Goal: Entertainment & Leisure: Consume media (video, audio)

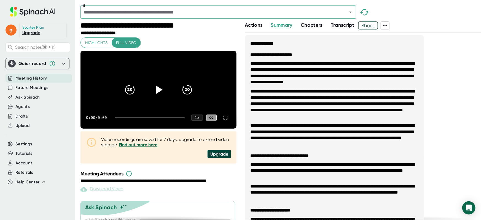
click at [160, 72] on div "20 20 0:00 / 0:00 1 x CC" at bounding box center [159, 90] width 156 height 78
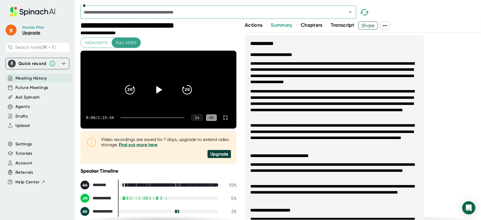
click at [151, 101] on div "20 20" at bounding box center [158, 90] width 79 height 22
click at [158, 91] on icon at bounding box center [159, 90] width 14 height 14
click at [131, 118] on div at bounding box center [153, 117] width 64 height 1
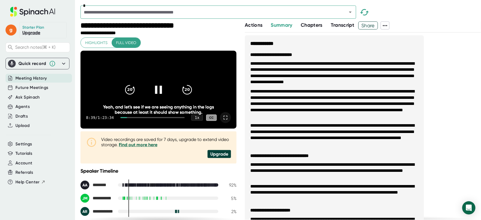
click at [222, 121] on icon at bounding box center [225, 117] width 7 height 7
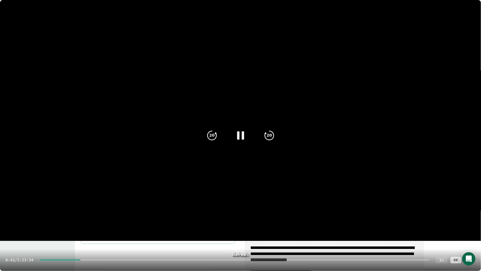
click at [91, 220] on div at bounding box center [235, 259] width 390 height 1
click at [105, 220] on div at bounding box center [235, 259] width 387 height 1
click at [123, 220] on div at bounding box center [235, 259] width 387 height 1
click at [111, 220] on div "16:40 / 1:23:34 1 x CC" at bounding box center [240, 260] width 481 height 22
click at [137, 220] on div at bounding box center [235, 259] width 387 height 1
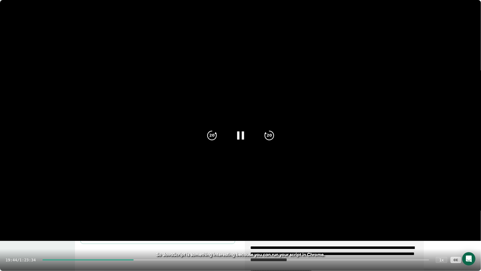
click at [144, 220] on div at bounding box center [235, 259] width 387 height 1
click at [152, 220] on div at bounding box center [235, 259] width 387 height 1
click at [155, 220] on div at bounding box center [235, 259] width 387 height 1
click at [160, 220] on div at bounding box center [235, 259] width 387 height 1
click at [164, 220] on div at bounding box center [235, 259] width 387 height 1
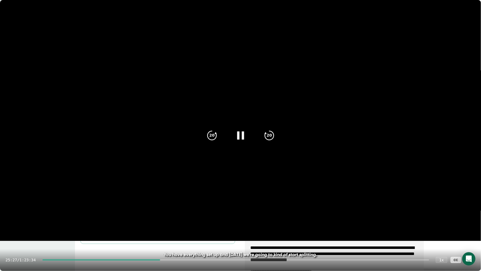
click at [167, 220] on div at bounding box center [235, 259] width 387 height 1
click at [177, 220] on div "26:18 / 1:23:34 1 x CC" at bounding box center [240, 260] width 481 height 22
click at [177, 220] on div at bounding box center [235, 259] width 387 height 1
click at [192, 220] on div at bounding box center [235, 259] width 387 height 1
click at [196, 220] on div "31:41 / 1:23:34 1 x CC" at bounding box center [240, 260] width 481 height 22
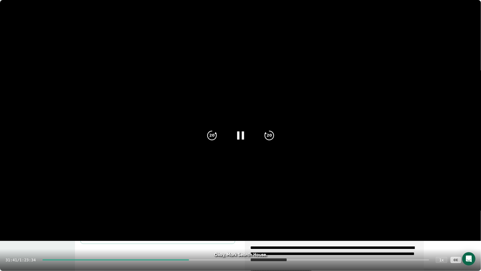
click at [198, 220] on div "31:41 / 1:23:34 1 x CC" at bounding box center [240, 260] width 481 height 22
click at [198, 220] on div at bounding box center [235, 259] width 387 height 1
click at [205, 220] on div at bounding box center [235, 259] width 387 height 1
click at [212, 220] on div at bounding box center [235, 259] width 387 height 1
click at [218, 220] on div at bounding box center [235, 259] width 387 height 1
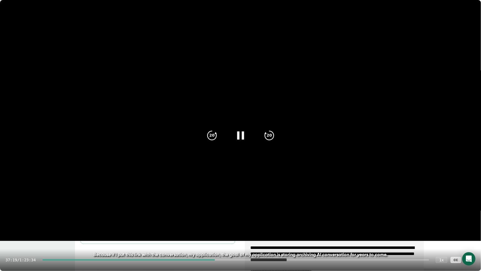
click at [224, 220] on div at bounding box center [235, 259] width 387 height 1
click at [235, 220] on div at bounding box center [235, 259] width 387 height 1
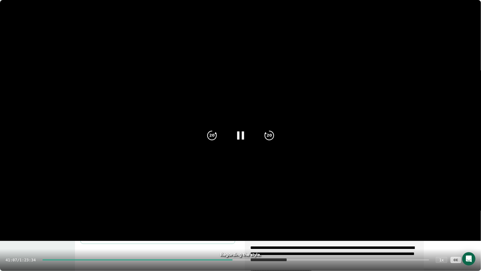
click at [241, 220] on div at bounding box center [235, 259] width 387 height 1
click at [244, 220] on div at bounding box center [235, 259] width 387 height 1
click at [256, 220] on div at bounding box center [235, 259] width 387 height 1
click at [273, 220] on div at bounding box center [235, 259] width 387 height 1
click at [282, 220] on div at bounding box center [235, 259] width 387 height 1
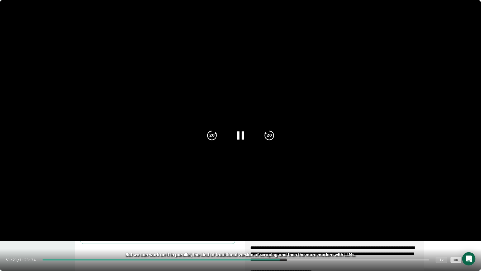
click at [292, 220] on div at bounding box center [235, 259] width 387 height 1
click at [305, 220] on div "53:35 / 1:23:34 1 x CC" at bounding box center [240, 260] width 481 height 22
click at [307, 220] on div at bounding box center [235, 259] width 387 height 1
click at [294, 220] on div "56:43 / 1:23:34 1 x CC" at bounding box center [240, 260] width 481 height 22
click at [288, 220] on div at bounding box center [173, 259] width 263 height 1
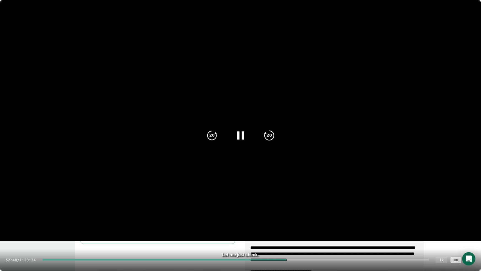
click at [274, 137] on icon "20" at bounding box center [269, 136] width 14 height 14
click at [274, 138] on icon "20" at bounding box center [269, 136] width 14 height 14
click at [274, 138] on icon at bounding box center [269, 135] width 9 height 9
click at [216, 134] on icon at bounding box center [216, 133] width 2 height 2
click at [277, 138] on div "20" at bounding box center [269, 135] width 23 height 23
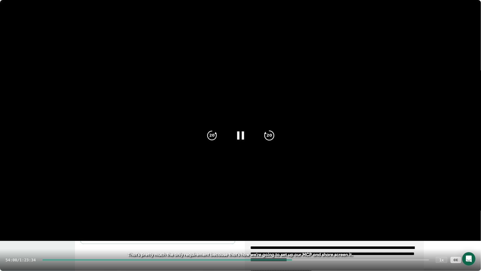
click at [274, 141] on icon "20" at bounding box center [269, 136] width 14 height 14
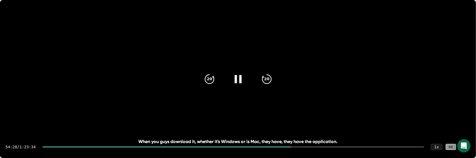
click at [460, 141] on div at bounding box center [465, 146] width 11 height 11
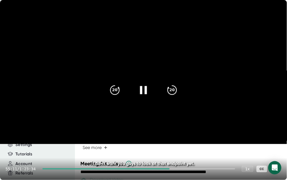
click at [142, 90] on icon at bounding box center [143, 90] width 7 height 8
click at [138, 92] on icon at bounding box center [144, 90] width 14 height 14
click at [114, 89] on icon "20" at bounding box center [115, 90] width 14 height 14
click at [116, 89] on icon "20" at bounding box center [115, 90] width 14 height 14
click at [143, 89] on icon at bounding box center [144, 90] width 14 height 14
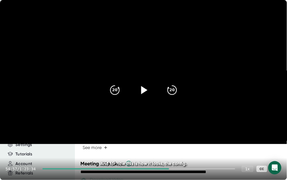
click at [143, 89] on icon at bounding box center [145, 90] width 6 height 8
click at [128, 81] on div "20 20" at bounding box center [143, 90] width 79 height 22
click at [146, 87] on icon at bounding box center [143, 90] width 7 height 8
click at [143, 82] on div at bounding box center [143, 89] width 23 height 23
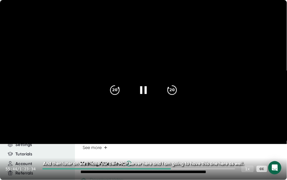
click at [249, 168] on div "1 x" at bounding box center [248, 168] width 12 height 6
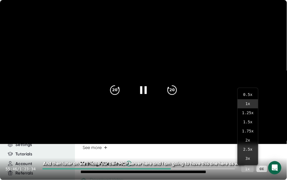
click at [250, 166] on div "1 x" at bounding box center [248, 168] width 12 height 6
click at [249, 167] on div "1 x" at bounding box center [248, 168] width 12 height 6
click at [249, 169] on div "1 x" at bounding box center [248, 168] width 12 height 6
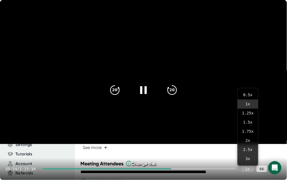
click at [280, 172] on div at bounding box center [276, 168] width 11 height 11
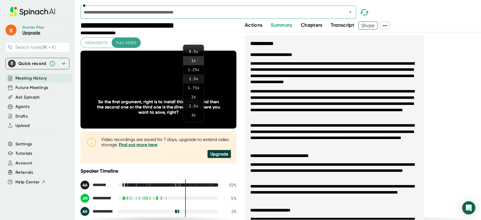
click at [197, 80] on li "1.5 x" at bounding box center [193, 78] width 20 height 9
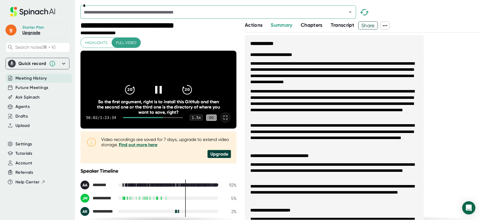
click at [222, 121] on icon at bounding box center [225, 117] width 7 height 7
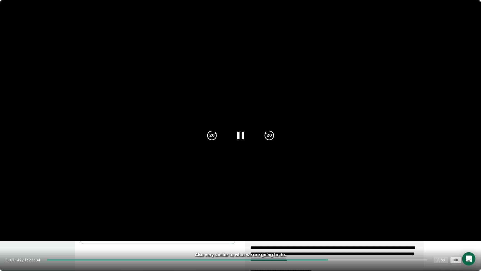
click at [442, 220] on div "1.5 x" at bounding box center [441, 260] width 14 height 6
click at [473, 220] on div at bounding box center [470, 259] width 11 height 11
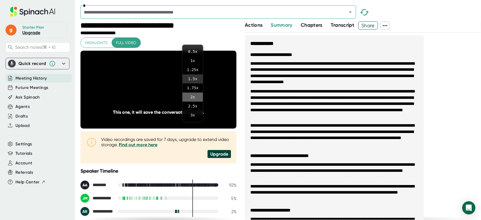
click at [193, 96] on li "2 x" at bounding box center [193, 97] width 20 height 9
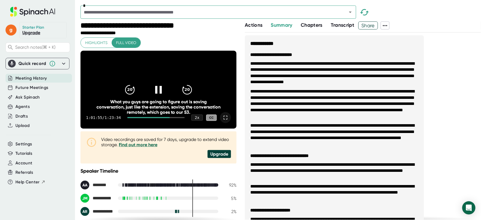
click at [222, 121] on icon at bounding box center [225, 117] width 7 height 7
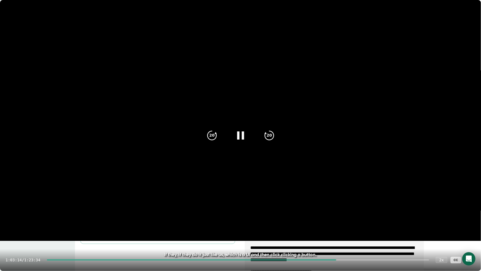
click at [241, 144] on div at bounding box center [240, 135] width 23 height 23
click at [238, 133] on icon at bounding box center [241, 136] width 14 height 14
click at [238, 134] on icon at bounding box center [241, 136] width 14 height 14
click at [264, 127] on div "20" at bounding box center [269, 135] width 23 height 23
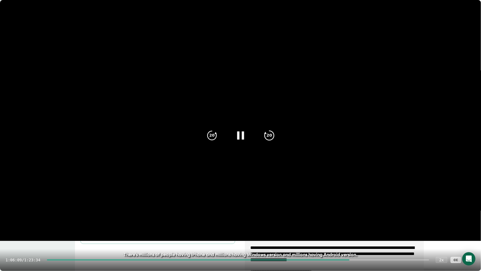
click at [264, 127] on div "20" at bounding box center [269, 135] width 23 height 23
click at [274, 136] on icon "20" at bounding box center [269, 136] width 14 height 14
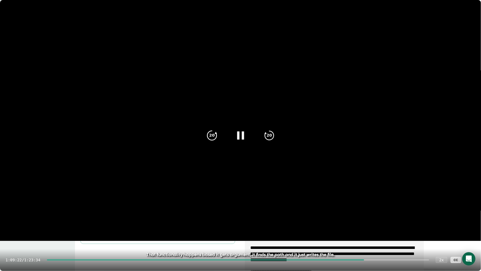
click at [211, 136] on icon "20" at bounding box center [212, 136] width 14 height 14
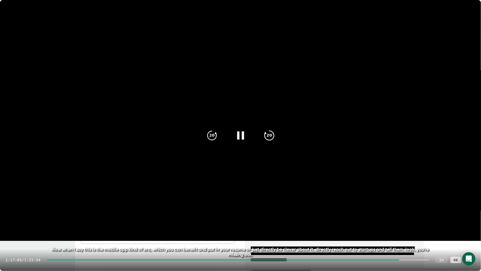
click at [274, 133] on icon "20" at bounding box center [269, 136] width 14 height 14
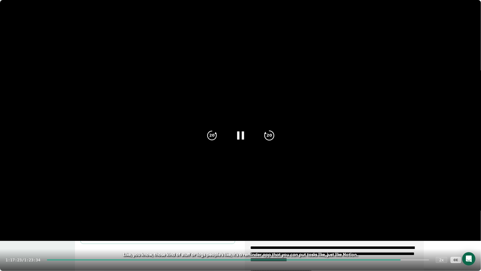
click at [274, 133] on icon "20" at bounding box center [269, 136] width 14 height 14
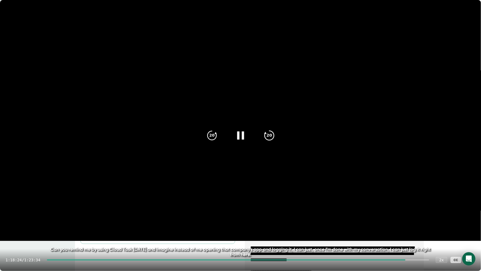
click at [274, 133] on icon "20" at bounding box center [269, 136] width 14 height 14
click at [209, 135] on icon "20" at bounding box center [212, 136] width 14 height 14
click at [209, 136] on icon "20" at bounding box center [212, 136] width 14 height 14
click at [275, 130] on icon "20" at bounding box center [269, 136] width 14 height 14
click at [274, 131] on icon "20" at bounding box center [269, 136] width 14 height 14
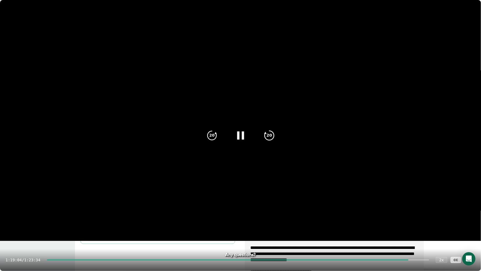
click at [274, 132] on icon "20" at bounding box center [269, 136] width 14 height 14
click at [274, 133] on icon "20" at bounding box center [269, 136] width 14 height 14
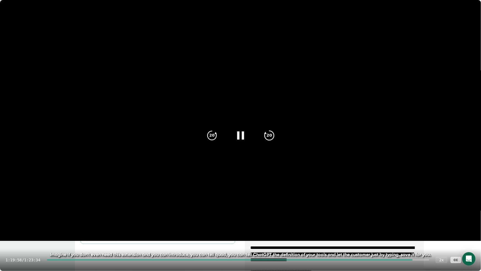
click at [275, 134] on icon "20" at bounding box center [269, 136] width 14 height 14
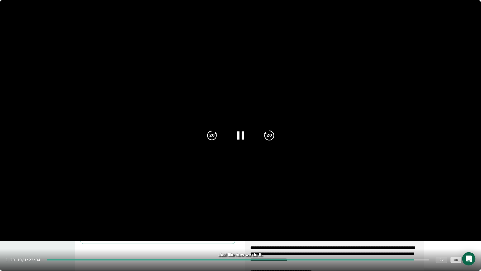
click at [275, 134] on div "20" at bounding box center [269, 135] width 23 height 23
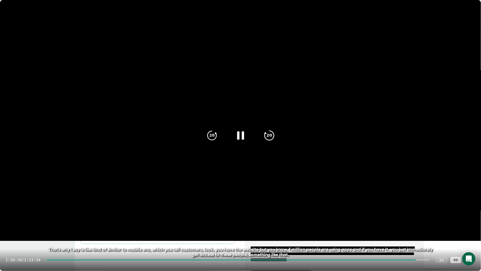
click at [275, 134] on icon "20" at bounding box center [269, 136] width 14 height 14
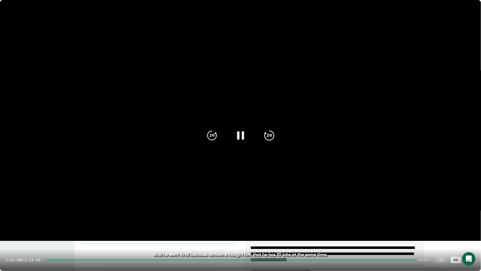
click at [275, 133] on icon "20" at bounding box center [269, 136] width 14 height 14
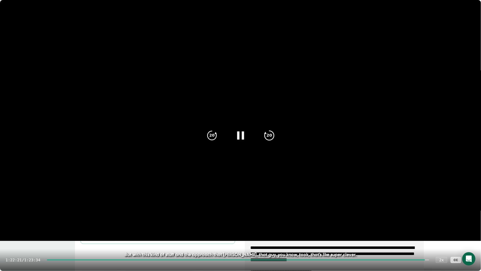
click at [275, 133] on icon "20" at bounding box center [269, 136] width 14 height 14
click at [470, 220] on icon at bounding box center [470, 260] width 7 height 7
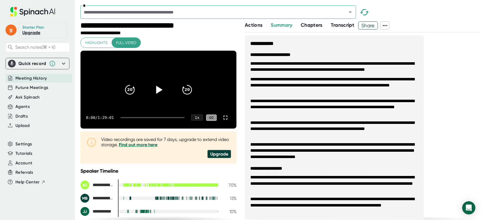
click at [158, 94] on icon at bounding box center [159, 90] width 6 height 8
click at [128, 118] on div at bounding box center [153, 117] width 64 height 1
click at [149, 118] on div at bounding box center [153, 117] width 64 height 1
click at [164, 118] on div at bounding box center [154, 117] width 62 height 1
click at [158, 118] on div at bounding box center [146, 117] width 39 height 1
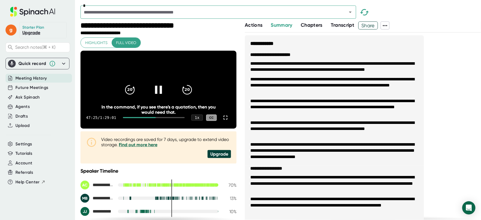
click at [164, 118] on div at bounding box center [154, 117] width 62 height 1
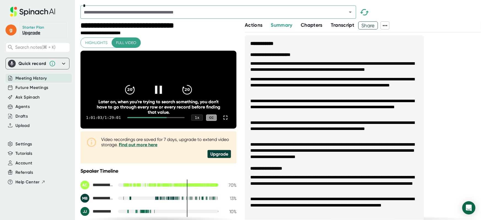
click at [167, 118] on div at bounding box center [155, 117] width 57 height 1
click at [176, 118] on div at bounding box center [155, 117] width 57 height 1
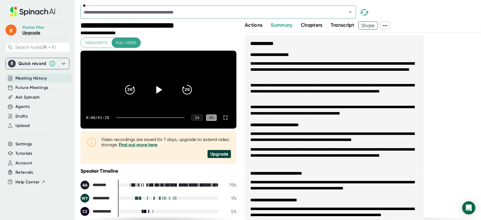
click at [156, 71] on video at bounding box center [159, 90] width 156 height 78
click at [222, 121] on icon at bounding box center [225, 117] width 7 height 7
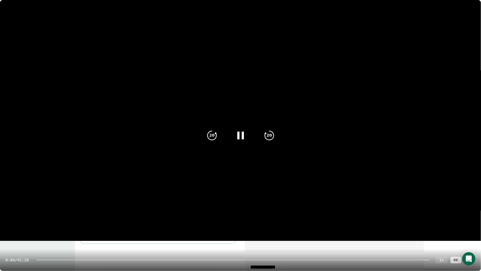
click at [48, 220] on div "0:04 / 41:28 1 x CC" at bounding box center [240, 260] width 481 height 22
click at [50, 220] on div at bounding box center [232, 259] width 394 height 1
click at [70, 220] on div at bounding box center [232, 259] width 394 height 1
click at [66, 220] on div at bounding box center [50, 259] width 30 height 1
click at [87, 220] on div at bounding box center [232, 259] width 394 height 1
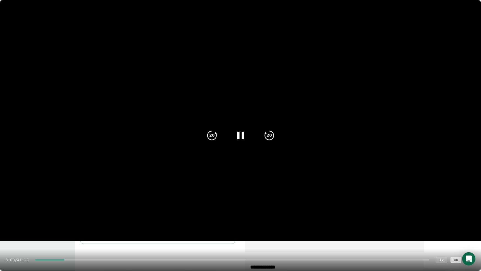
click at [102, 220] on div "3:03 / 41:28 1 x CC" at bounding box center [240, 260] width 481 height 22
click at [107, 220] on div at bounding box center [232, 259] width 394 height 1
click at [116, 220] on div "7:07 / 41:28 1 x CC" at bounding box center [240, 260] width 481 height 22
click at [126, 220] on div at bounding box center [232, 259] width 394 height 1
click at [141, 220] on div at bounding box center [232, 259] width 394 height 1
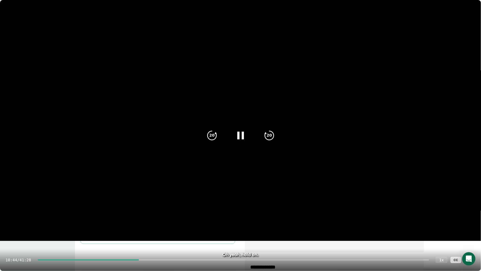
click at [160, 220] on div at bounding box center [234, 259] width 392 height 1
click at [163, 220] on div "10:44 / 41:28 1 x CC" at bounding box center [240, 260] width 481 height 22
click at [181, 220] on div "12:35 / 41:28 1 x CC" at bounding box center [240, 260] width 481 height 22
click at [178, 220] on div "12:37 / 41:28 1 x CC" at bounding box center [240, 260] width 481 height 22
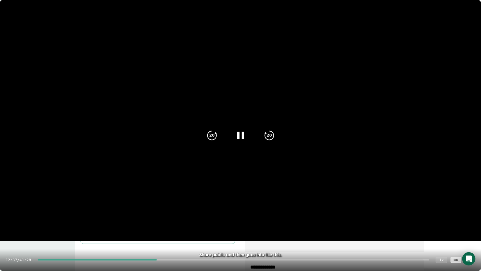
click at [180, 220] on div at bounding box center [234, 259] width 392 height 1
click at [189, 220] on div at bounding box center [234, 259] width 392 height 1
click at [217, 220] on div "15:39 / 41:28 1 x CC" at bounding box center [240, 260] width 481 height 22
click at [230, 220] on div "15:40 / 41:28 1 x CC" at bounding box center [240, 260] width 481 height 22
click at [226, 220] on div at bounding box center [234, 259] width 392 height 1
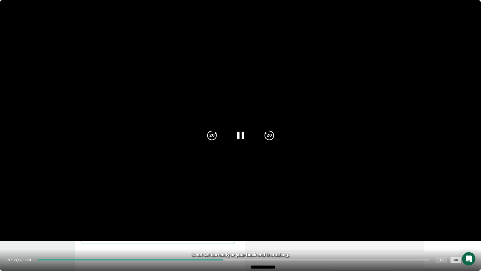
click at [243, 220] on div at bounding box center [234, 259] width 392 height 1
click at [260, 220] on div "21:28 / 41:28 1 x CC" at bounding box center [240, 260] width 481 height 22
click at [273, 220] on div "21:29 / 41:28 1 x CC" at bounding box center [240, 260] width 481 height 22
click at [279, 220] on div "21:30 / 41:28 1 x CC" at bounding box center [240, 260] width 481 height 22
click at [289, 220] on div "21:30 / 41:28 1 x CC" at bounding box center [240, 260] width 481 height 22
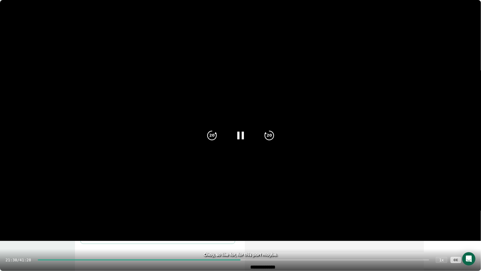
click at [290, 220] on div at bounding box center [234, 259] width 392 height 1
click at [314, 220] on div "26:28 / 41:28 1 x CC" at bounding box center [240, 260] width 481 height 22
click at [336, 220] on div "26:29 / 41:28 1 x CC" at bounding box center [240, 260] width 481 height 22
click at [331, 220] on div at bounding box center [234, 259] width 392 height 1
click at [356, 220] on div "30:56 / 41:28 1 x CC" at bounding box center [240, 260] width 481 height 22
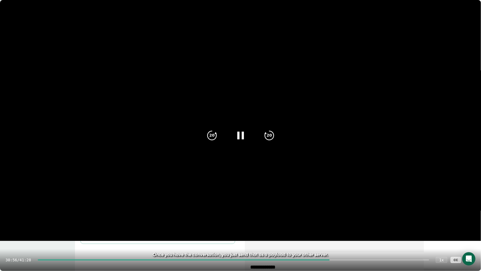
click at [359, 220] on div "30:56 / 41:28 1 x CC" at bounding box center [240, 260] width 481 height 22
click at [360, 220] on div "30:56 / 41:28 1 x CC" at bounding box center [240, 260] width 481 height 22
click at [361, 220] on div "30:57 / 41:28 1 x CC" at bounding box center [240, 260] width 481 height 22
click at [361, 220] on div at bounding box center [234, 259] width 392 height 1
click at [379, 220] on div at bounding box center [234, 259] width 392 height 1
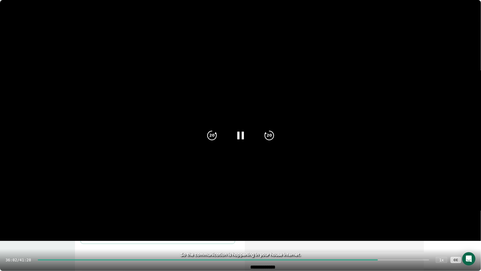
click at [382, 220] on div at bounding box center [234, 259] width 392 height 1
drag, startPoint x: 392, startPoint y: 260, endPoint x: 394, endPoint y: 260, distance: 2.8
click at [392, 220] on div at bounding box center [234, 259] width 392 height 1
click at [394, 220] on div at bounding box center [234, 259] width 392 height 1
click at [418, 220] on div at bounding box center [234, 259] width 392 height 1
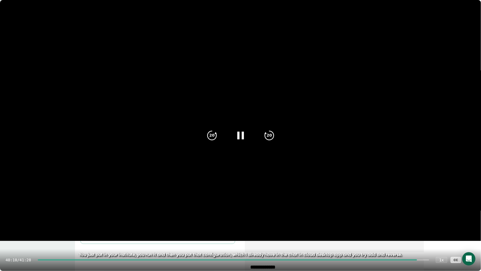
click at [472, 220] on icon at bounding box center [470, 260] width 7 height 7
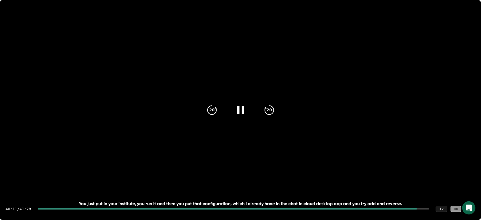
click at [234, 103] on icon at bounding box center [241, 110] width 14 height 14
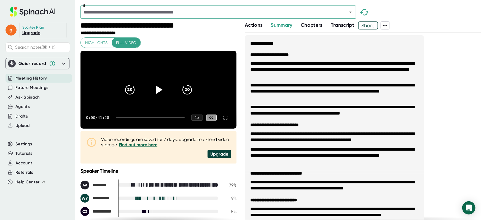
click at [156, 90] on icon at bounding box center [159, 90] width 6 height 8
click at [128, 118] on div at bounding box center [150, 117] width 69 height 1
click at [135, 118] on div at bounding box center [150, 117] width 69 height 1
click at [144, 118] on div at bounding box center [150, 117] width 69 height 1
click at [156, 118] on div at bounding box center [151, 117] width 66 height 1
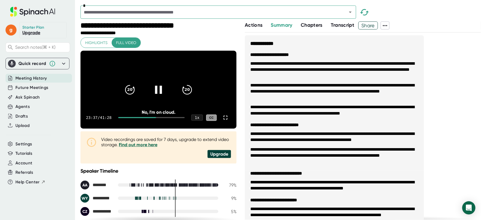
click at [140, 124] on div "23:37 / 41:28 1 x CC" at bounding box center [159, 118] width 156 height 22
click at [143, 124] on div "23:38 / 41:28 1 x CC" at bounding box center [159, 118] width 156 height 22
click at [145, 118] on div at bounding box center [137, 117] width 38 height 1
click at [148, 118] on div at bounding box center [151, 117] width 66 height 1
click at [158, 118] on div at bounding box center [151, 117] width 66 height 1
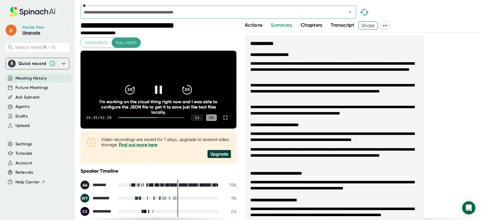
click at [164, 118] on div at bounding box center [151, 117] width 66 height 1
click at [167, 124] on div "29:05 / 41:28 1 x CC" at bounding box center [159, 118] width 156 height 22
click at [169, 118] on div at bounding box center [151, 117] width 66 height 1
click at [172, 118] on div at bounding box center [151, 117] width 66 height 1
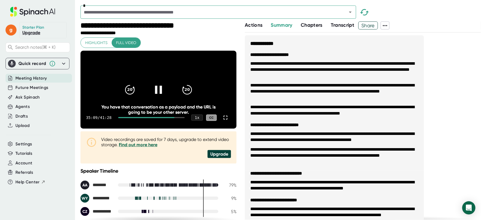
click at [176, 118] on div at bounding box center [151, 117] width 66 height 1
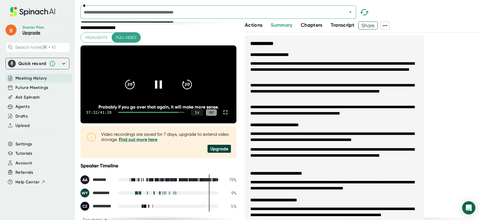
scroll to position [14, 0]
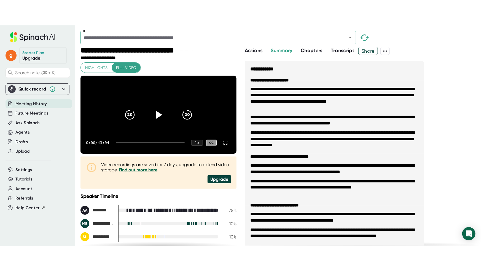
scroll to position [1, 0]
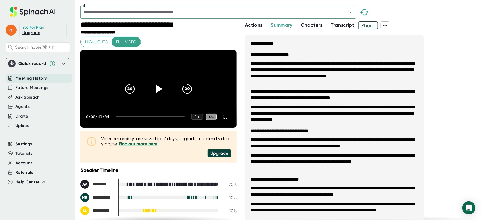
click at [157, 91] on icon at bounding box center [159, 89] width 6 height 8
click at [128, 125] on div "0:01 / 43:04 1 x CC" at bounding box center [159, 117] width 156 height 22
click at [129, 125] on div "0:02 / 43:04 1 x CC" at bounding box center [159, 117] width 156 height 22
click at [128, 118] on div at bounding box center [150, 116] width 69 height 1
click at [130, 118] on div at bounding box center [150, 116] width 69 height 1
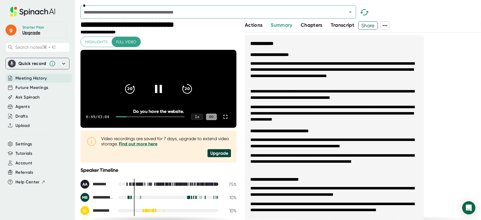
click at [132, 118] on div at bounding box center [150, 116] width 69 height 1
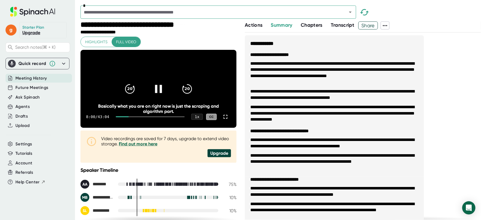
click at [134, 118] on div at bounding box center [150, 116] width 69 height 1
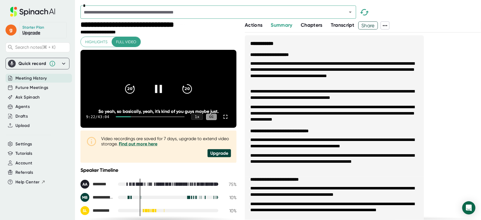
click at [136, 118] on div at bounding box center [150, 116] width 69 height 1
click at [139, 118] on div at bounding box center [151, 116] width 66 height 1
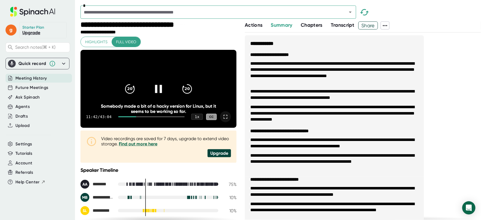
click at [222, 120] on icon at bounding box center [225, 117] width 7 height 7
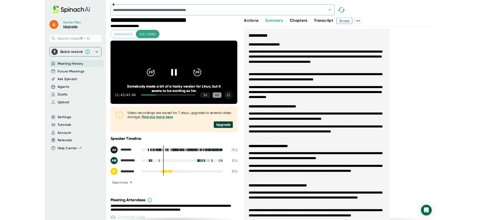
scroll to position [0, 0]
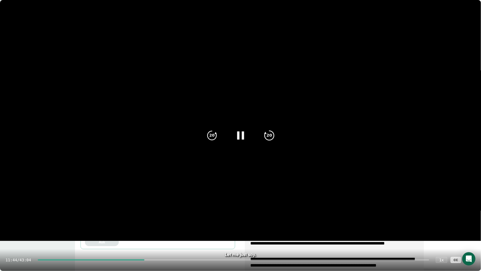
click at [270, 139] on icon "20" at bounding box center [269, 136] width 14 height 14
click at [273, 140] on icon "20" at bounding box center [269, 136] width 14 height 14
click at [273, 139] on icon "20" at bounding box center [269, 136] width 14 height 14
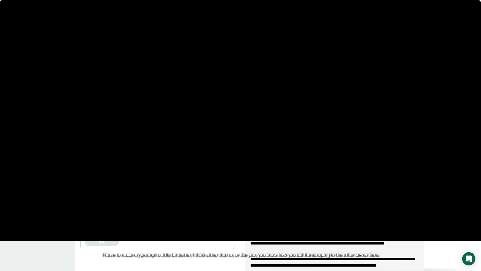
click at [273, 139] on icon "20" at bounding box center [269, 136] width 14 height 14
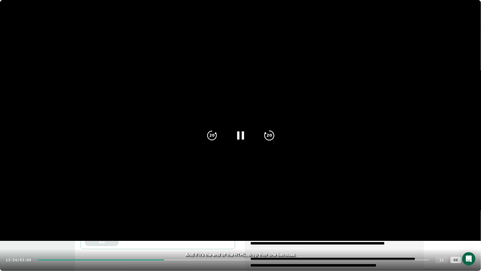
click at [273, 139] on icon "20" at bounding box center [269, 136] width 14 height 14
click at [206, 140] on icon "20" at bounding box center [212, 136] width 14 height 14
click at [212, 139] on icon "20" at bounding box center [212, 136] width 14 height 14
click at [212, 140] on icon "20" at bounding box center [212, 136] width 14 height 14
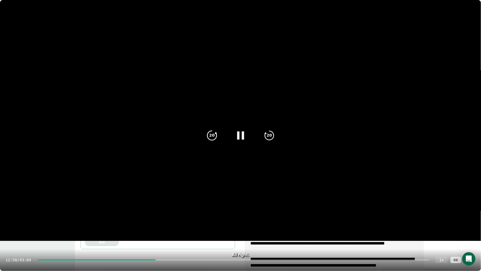
click at [212, 140] on icon "20" at bounding box center [212, 136] width 14 height 14
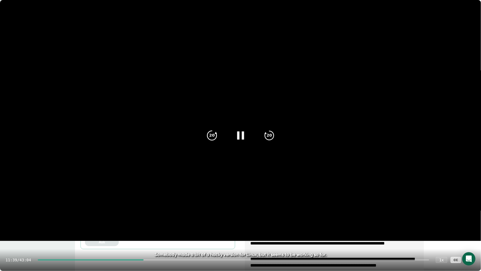
click at [212, 140] on icon "20" at bounding box center [212, 136] width 14 height 14
click at [212, 141] on icon "20" at bounding box center [212, 136] width 14 height 14
click at [265, 137] on icon "20" at bounding box center [269, 136] width 14 height 14
click at [266, 136] on icon "20" at bounding box center [269, 136] width 14 height 14
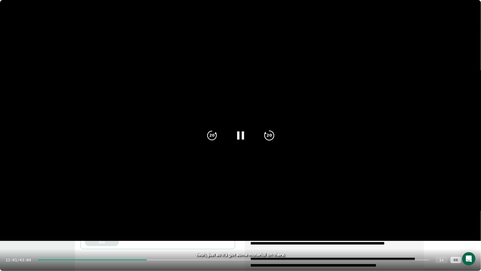
click at [266, 136] on icon "20" at bounding box center [269, 136] width 14 height 14
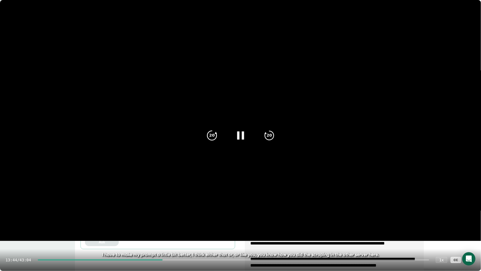
click at [217, 138] on icon "20" at bounding box center [212, 136] width 14 height 14
click at [274, 132] on icon "20" at bounding box center [269, 136] width 14 height 14
click at [273, 134] on icon "20" at bounding box center [269, 136] width 14 height 14
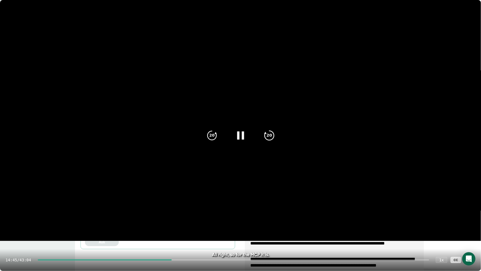
click at [273, 134] on icon "20" at bounding box center [269, 136] width 14 height 14
click at [273, 134] on icon at bounding box center [269, 135] width 9 height 9
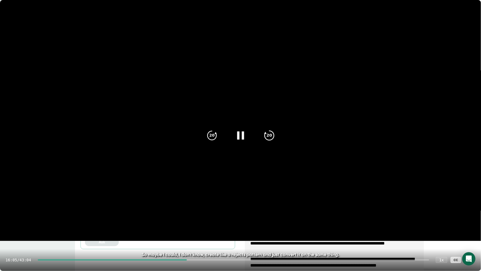
click at [273, 134] on icon at bounding box center [269, 135] width 9 height 9
click at [273, 133] on icon "20" at bounding box center [269, 136] width 14 height 14
click at [274, 133] on icon "20" at bounding box center [269, 136] width 14 height 14
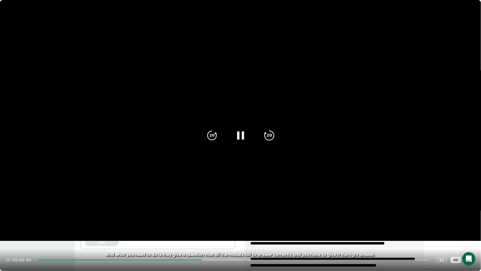
click at [274, 133] on icon "20" at bounding box center [269, 136] width 14 height 14
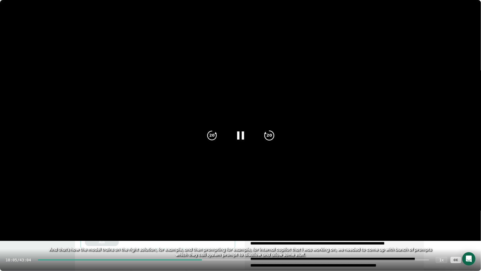
click at [274, 133] on icon "20" at bounding box center [269, 136] width 14 height 14
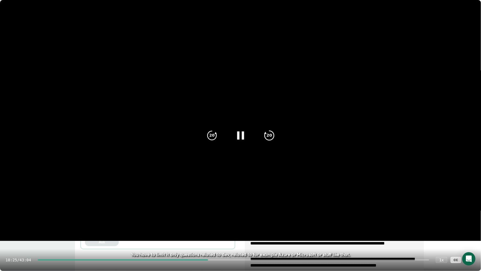
click at [274, 132] on icon "20" at bounding box center [269, 136] width 14 height 14
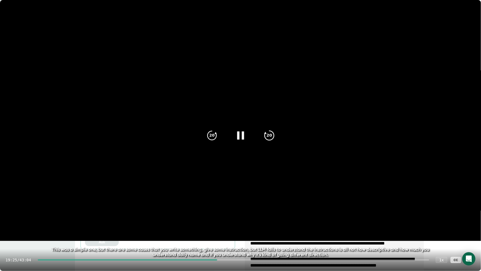
click at [274, 132] on icon "20" at bounding box center [269, 136] width 14 height 14
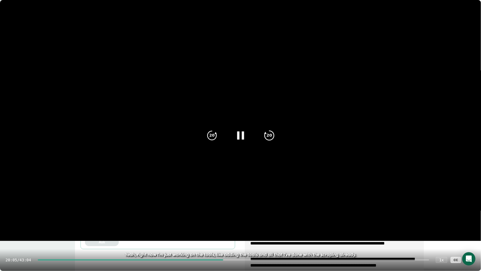
click at [274, 132] on icon "20" at bounding box center [269, 136] width 14 height 14
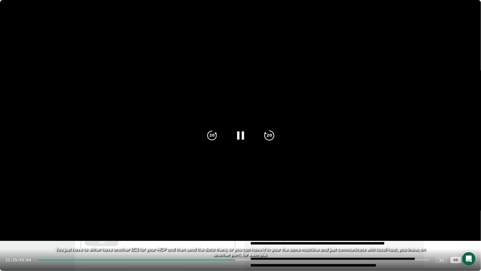
click at [274, 132] on icon "20" at bounding box center [269, 136] width 14 height 14
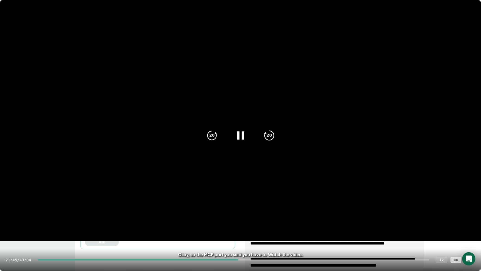
click at [274, 132] on icon "20" at bounding box center [269, 136] width 14 height 14
click at [212, 140] on icon "20" at bounding box center [212, 136] width 14 height 14
click at [212, 140] on icon at bounding box center [211, 135] width 9 height 9
click at [212, 140] on icon "20" at bounding box center [212, 136] width 14 height 14
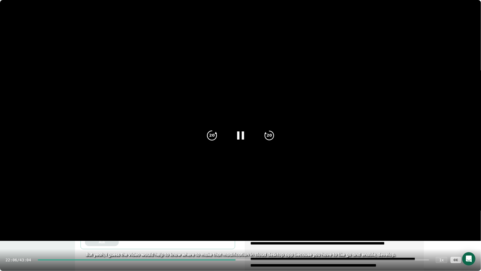
click at [212, 140] on icon "20" at bounding box center [212, 136] width 14 height 14
click at [211, 140] on icon "20" at bounding box center [212, 136] width 14 height 14
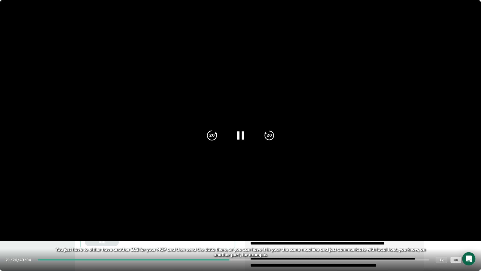
click at [212, 140] on icon "20" at bounding box center [212, 136] width 14 height 14
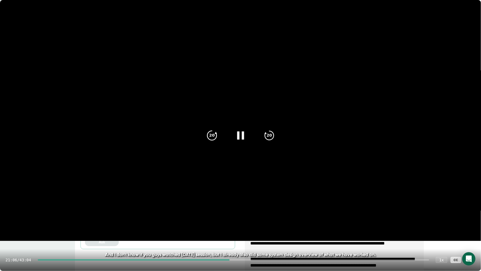
click at [212, 140] on icon "20" at bounding box center [212, 136] width 14 height 14
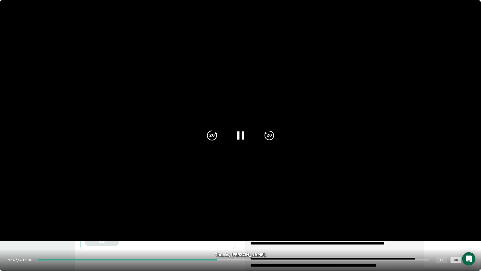
click at [212, 140] on icon "20" at bounding box center [212, 136] width 14 height 14
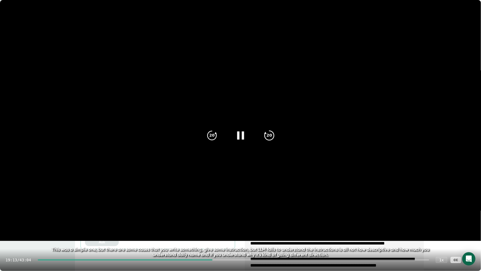
click at [265, 137] on icon "20" at bounding box center [269, 136] width 14 height 14
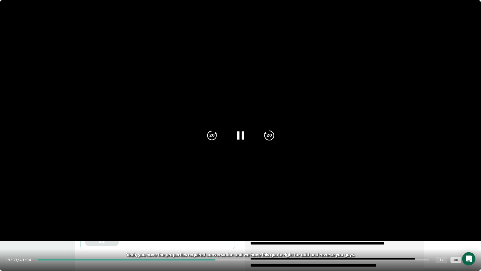
click at [265, 137] on icon "20" at bounding box center [269, 136] width 14 height 14
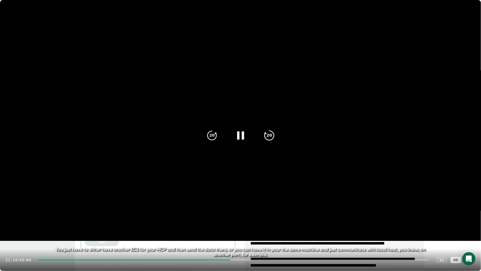
click at [265, 137] on icon "20" at bounding box center [269, 136] width 14 height 14
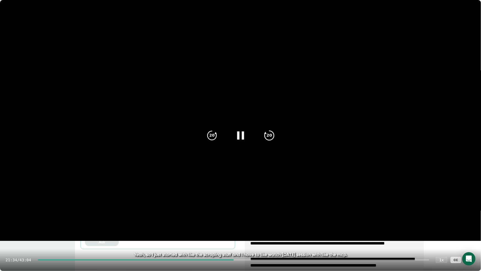
click at [265, 137] on icon "20" at bounding box center [269, 136] width 14 height 14
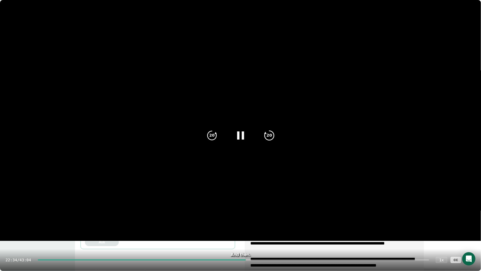
click at [265, 137] on icon "20" at bounding box center [269, 136] width 14 height 14
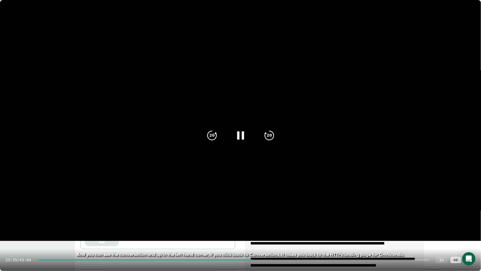
click at [272, 220] on div at bounding box center [234, 259] width 392 height 1
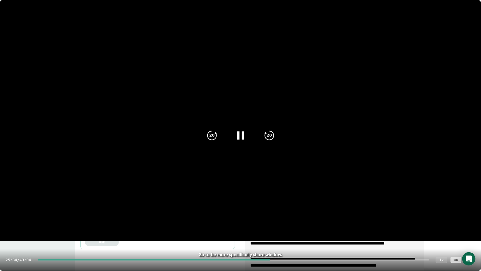
click at [298, 220] on div "25:34 / 43:04 1 x CC" at bounding box center [240, 260] width 481 height 22
click at [296, 220] on div "25:34 / 43:04 1 x CC" at bounding box center [240, 260] width 481 height 22
click at [296, 220] on div "25:35 / 43:04 1 x CC" at bounding box center [240, 260] width 481 height 22
click at [295, 220] on div at bounding box center [234, 259] width 392 height 1
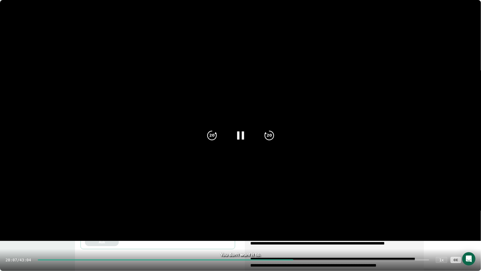
click at [279, 220] on div at bounding box center [166, 259] width 256 height 1
click at [276, 220] on div at bounding box center [166, 259] width 256 height 1
click at [268, 143] on div "20" at bounding box center [269, 135] width 23 height 23
click at [269, 141] on icon "20" at bounding box center [269, 136] width 14 height 14
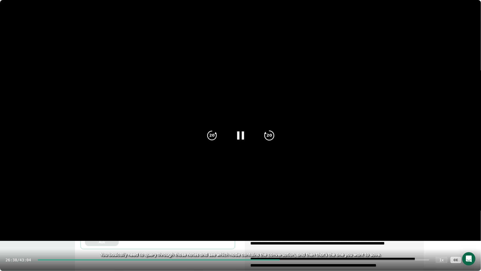
click at [269, 141] on div "20" at bounding box center [269, 135] width 23 height 23
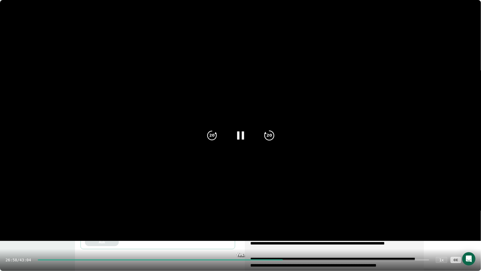
click at [270, 141] on icon "20" at bounding box center [269, 136] width 14 height 14
click at [270, 140] on icon "20" at bounding box center [269, 136] width 14 height 14
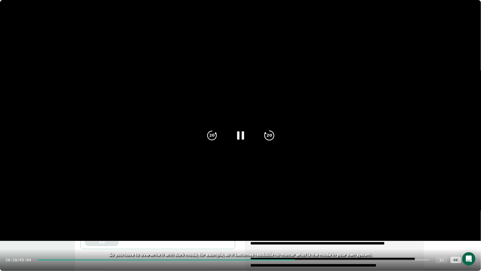
click at [270, 140] on icon "20" at bounding box center [269, 136] width 14 height 14
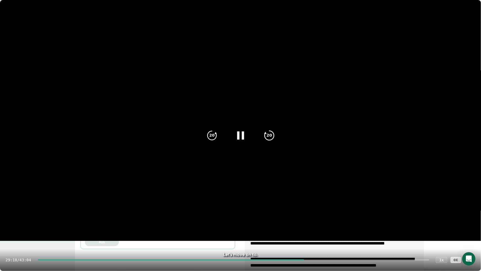
click at [270, 140] on icon "20" at bounding box center [269, 136] width 14 height 14
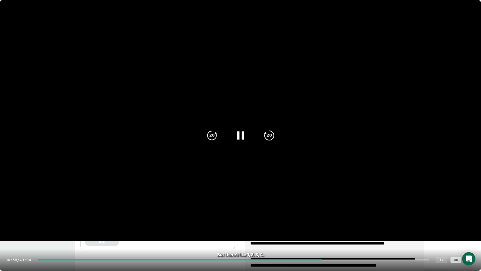
click at [270, 140] on icon "20" at bounding box center [269, 136] width 14 height 14
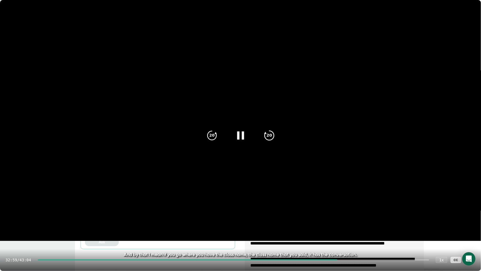
click at [270, 140] on icon "20" at bounding box center [269, 136] width 14 height 14
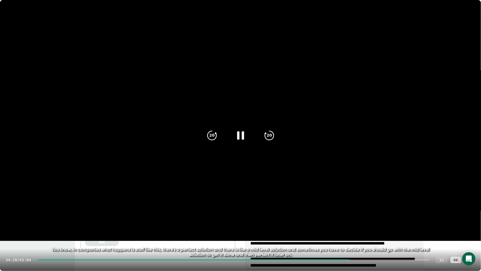
click at [356, 220] on div "34:20 / 43:04 1 x CC" at bounding box center [240, 260] width 481 height 22
click at [360, 220] on div at bounding box center [234, 259] width 392 height 1
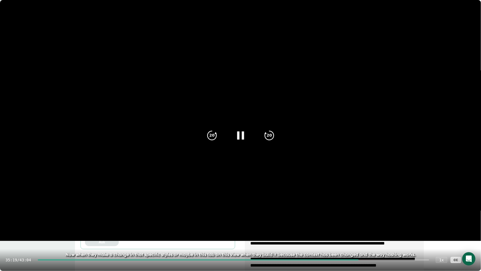
click at [371, 220] on div at bounding box center [234, 259] width 392 height 1
click at [379, 220] on div "35:19 / 43:04 1 x CC" at bounding box center [240, 260] width 481 height 22
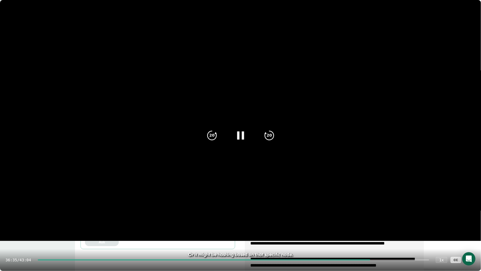
click at [380, 220] on div at bounding box center [234, 259] width 392 height 1
click at [396, 220] on div at bounding box center [234, 259] width 392 height 1
click at [405, 220] on div at bounding box center [234, 259] width 392 height 1
click at [469, 220] on icon at bounding box center [470, 260] width 7 height 7
